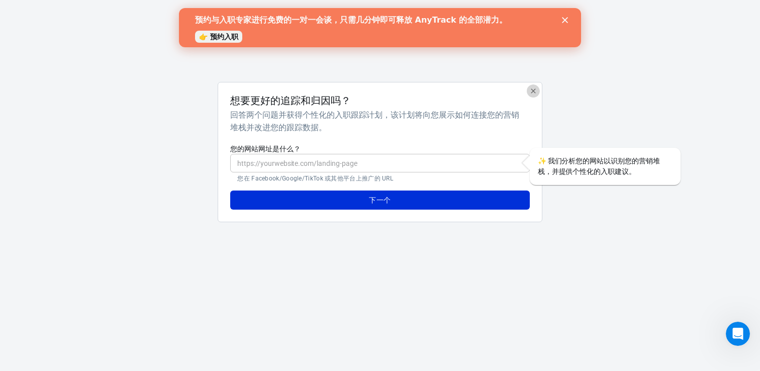
click at [534, 94] on icon "button" at bounding box center [533, 91] width 8 height 8
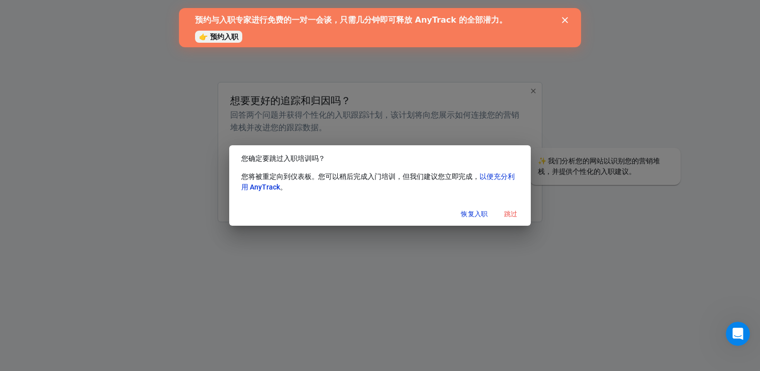
click at [514, 215] on font "跳过" at bounding box center [511, 214] width 14 height 8
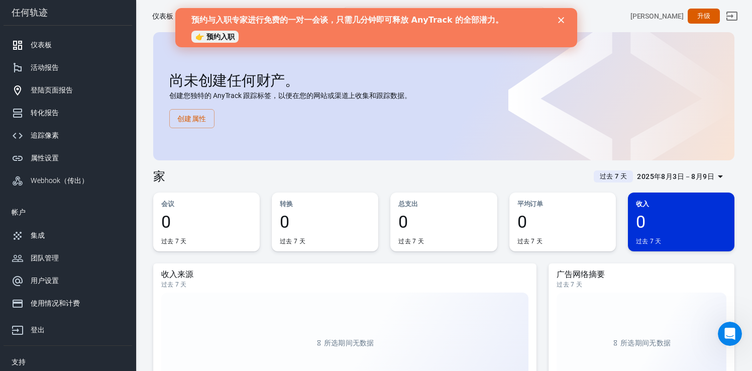
click at [64, 94] on div "登陆页面报告" at bounding box center [77, 90] width 93 height 11
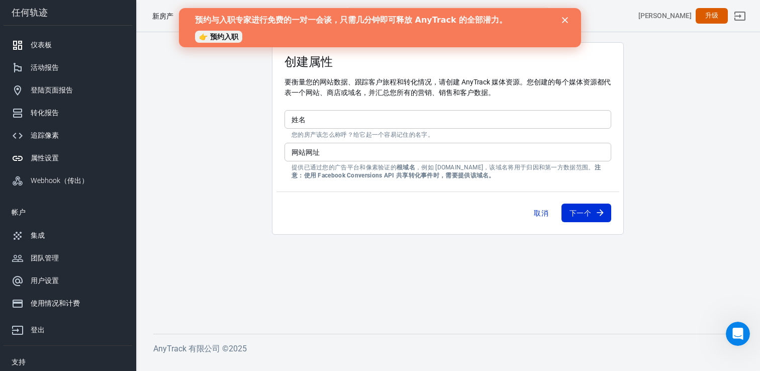
click at [55, 49] on div "仪表板" at bounding box center [77, 45] width 93 height 11
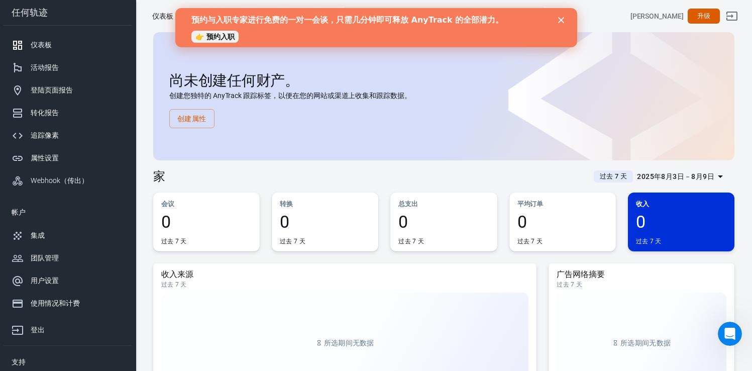
click at [335, 170] on div "家 过去 7 天 2025年8月3日－8月9日" at bounding box center [443, 172] width 581 height 25
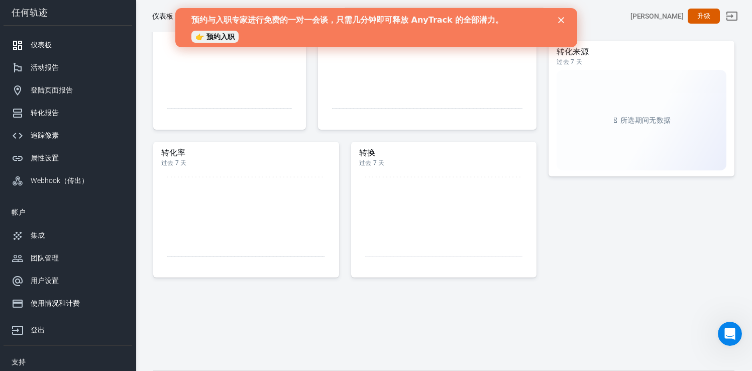
scroll to position [443, 0]
